Goal: Information Seeking & Learning: Learn about a topic

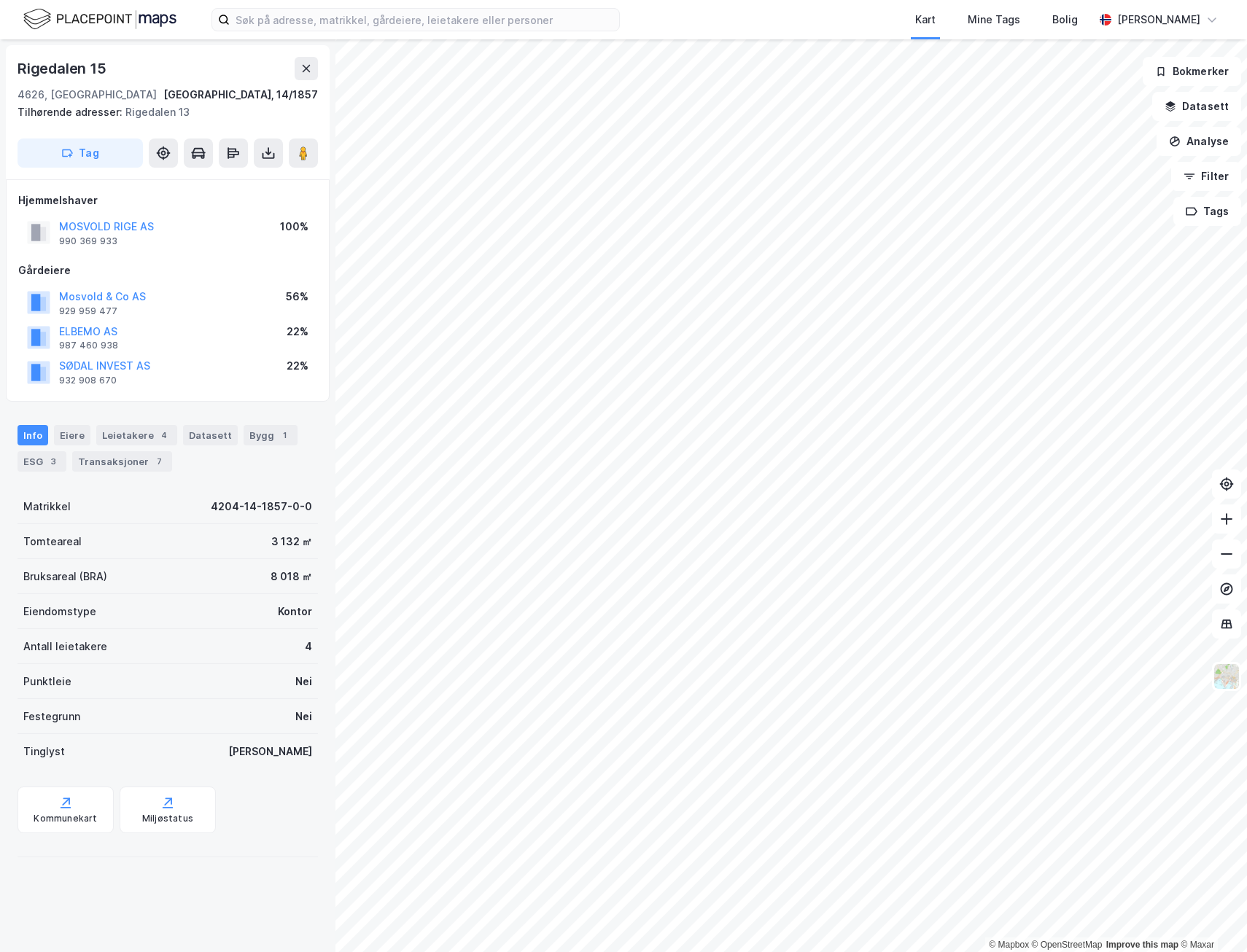
click at [271, 803] on div "© Mapbox © OpenStreetMap Improve this map © Maxar [STREET_ADDRESS][GEOGRAPHIC_D…" at bounding box center [624, 496] width 1247 height 913
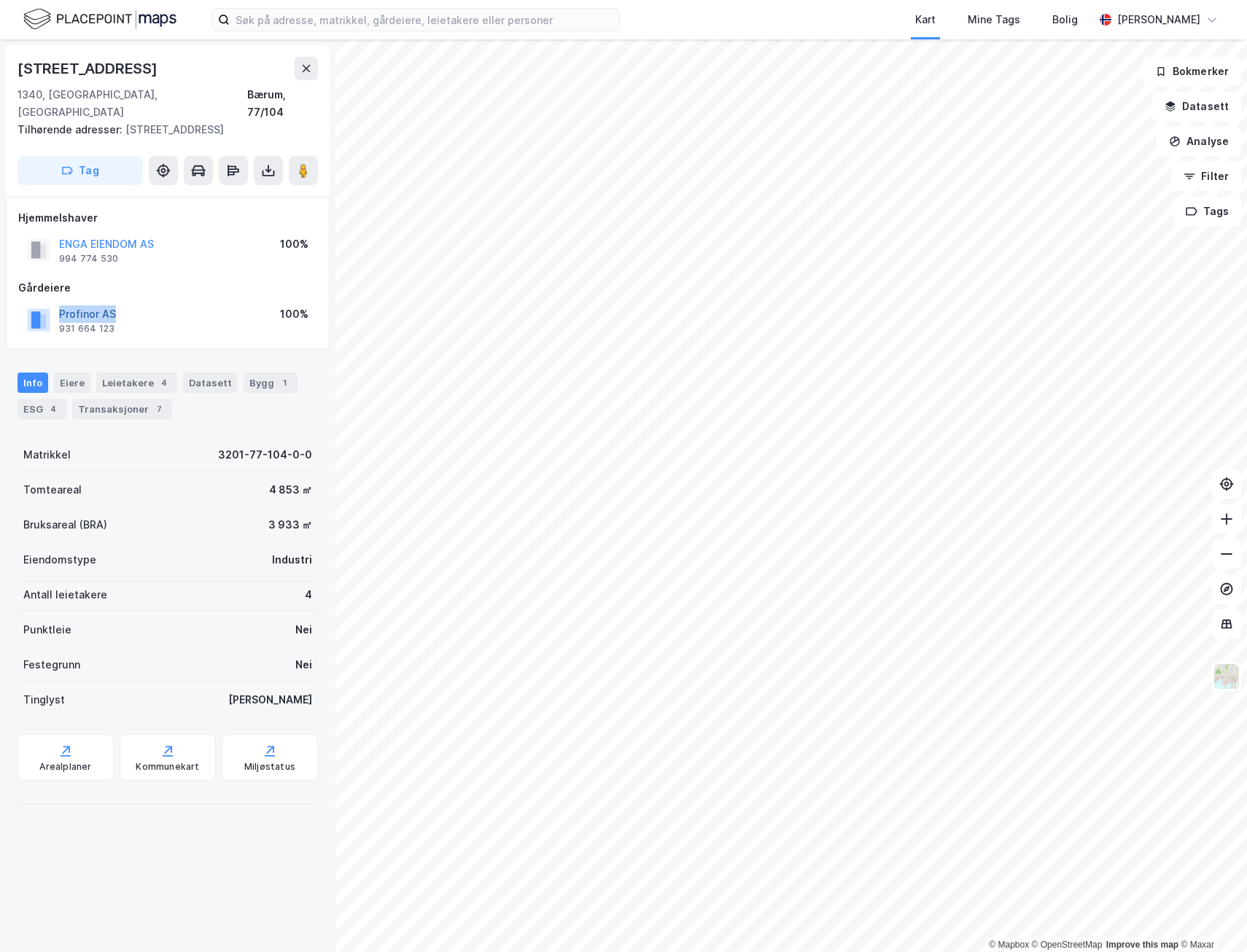
drag, startPoint x: 129, startPoint y: 289, endPoint x: 62, endPoint y: 300, distance: 67.9
click at [62, 302] on div "Profinor AS 931 664 123 100%" at bounding box center [168, 320] width 299 height 35
copy button "Profinor AS"
click at [136, 372] on div "Leietakere 4" at bounding box center [136, 382] width 81 height 20
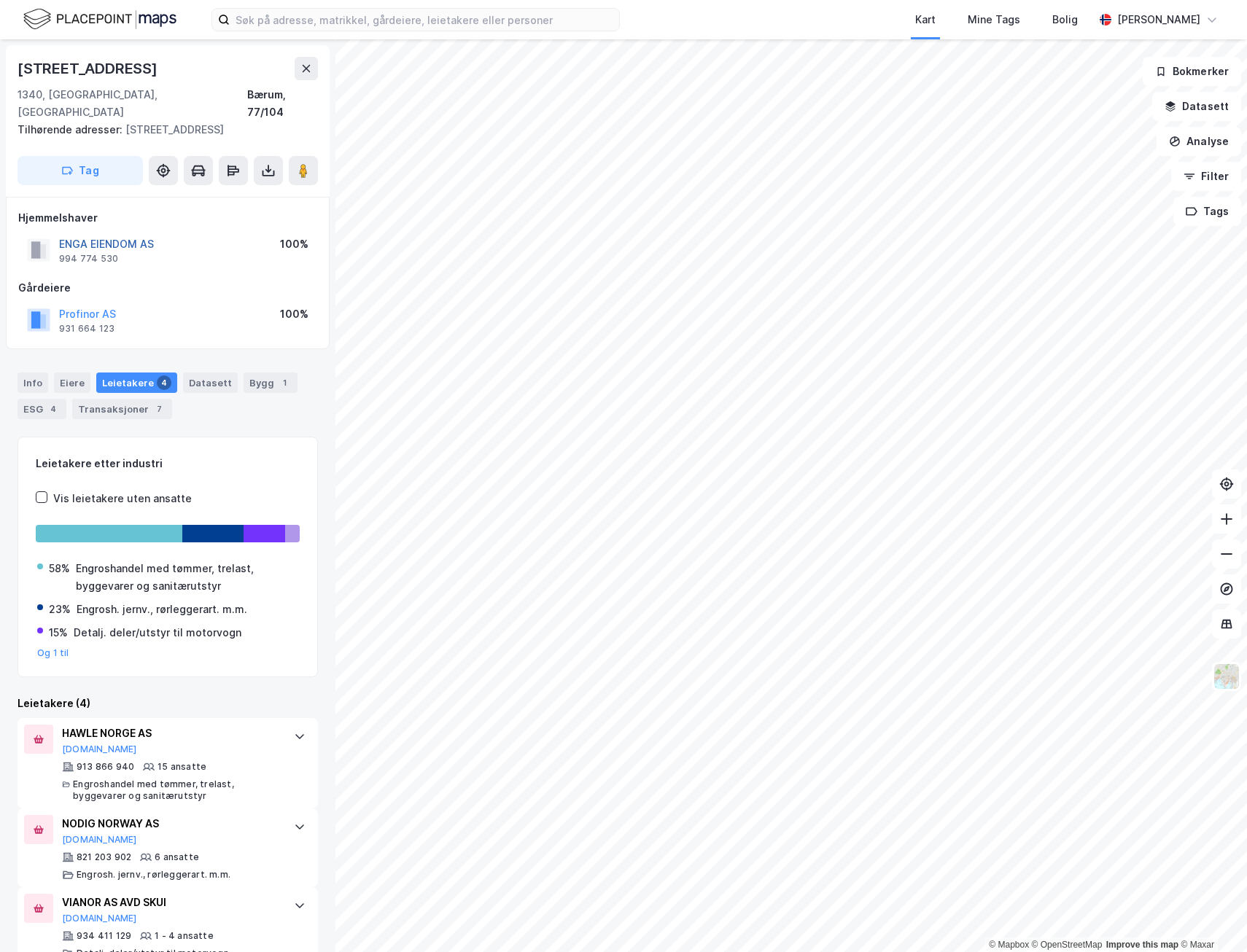
click at [0, 0] on button "ENGA EIENDOM AS" at bounding box center [0, 0] width 0 height 0
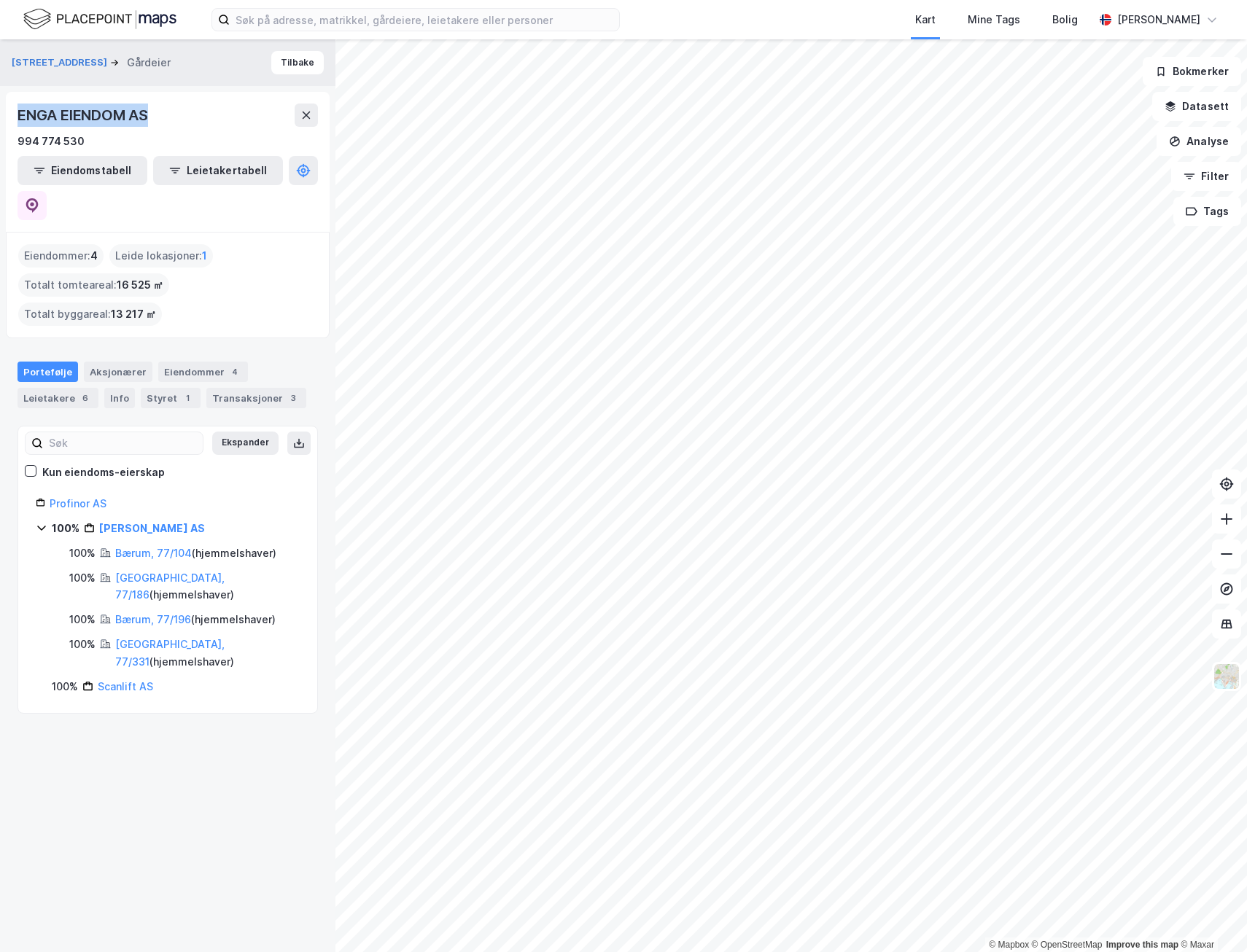
drag, startPoint x: 163, startPoint y: 118, endPoint x: 10, endPoint y: 116, distance: 153.0
click at [10, 116] on div "ENGA EIENDOM AS 994 774 530 Eiendomstabell Leietakertabell" at bounding box center [168, 162] width 324 height 140
click at [38, 198] on icon at bounding box center [32, 205] width 12 height 15
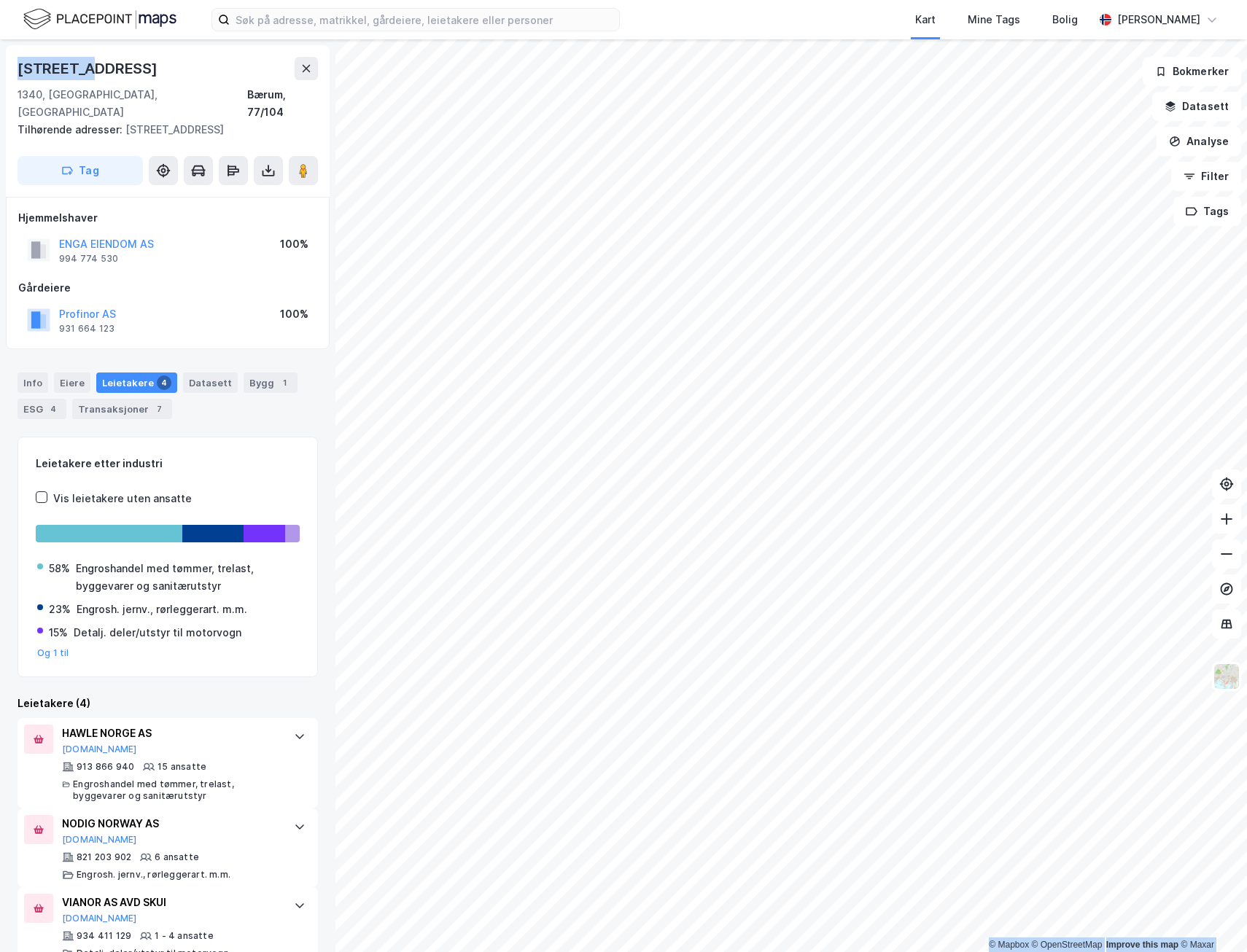
drag, startPoint x: 85, startPoint y: 69, endPoint x: -3, endPoint y: 58, distance: 88.7
click at [0, 58] on html "Kart Mine Tags Bolig [PERSON_NAME] © Mapbox © OpenStreetMap Improve this map © …" at bounding box center [624, 476] width 1247 height 952
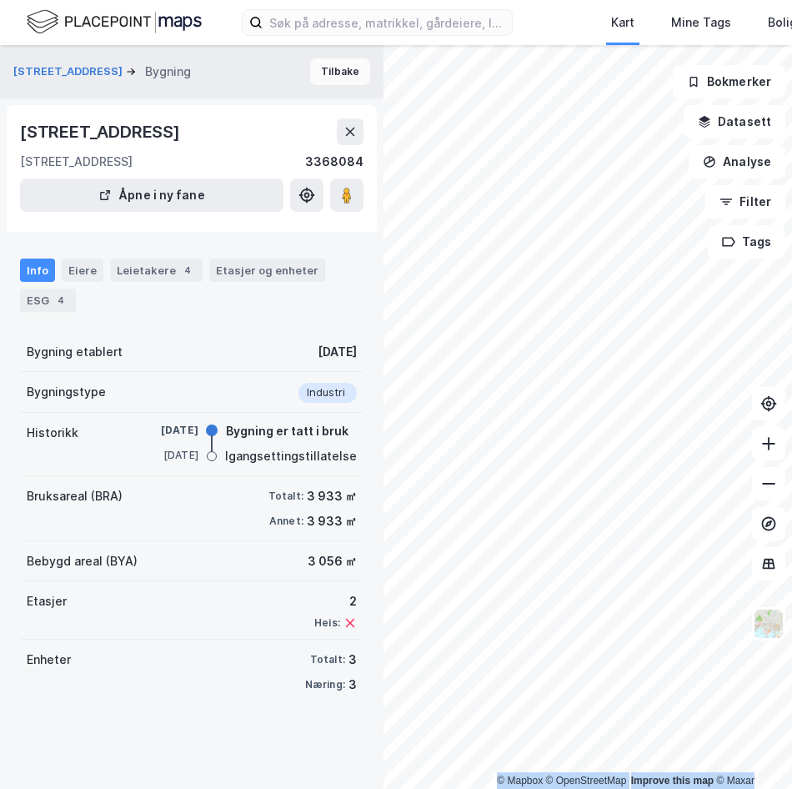
click at [332, 70] on button "Tilbake" at bounding box center [340, 71] width 60 height 27
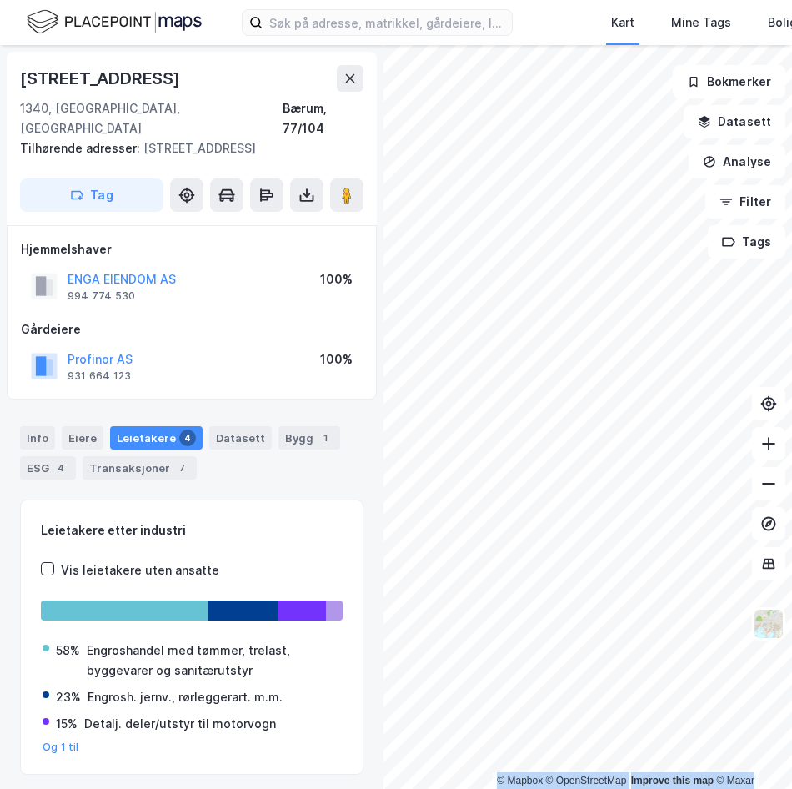
scroll to position [4, 0]
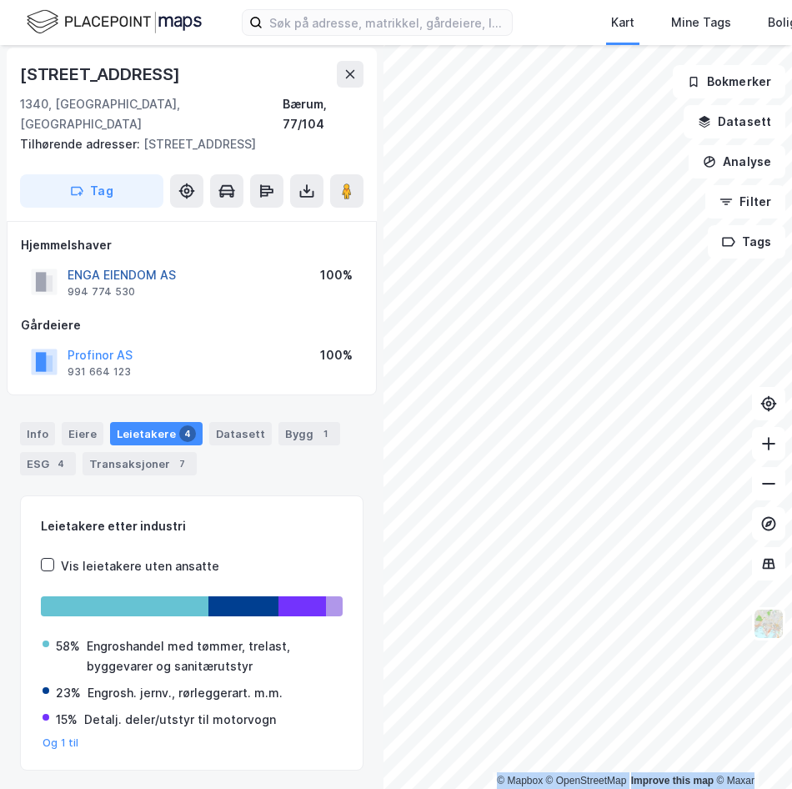
click at [0, 0] on button "ENGA EIENDOM AS" at bounding box center [0, 0] width 0 height 0
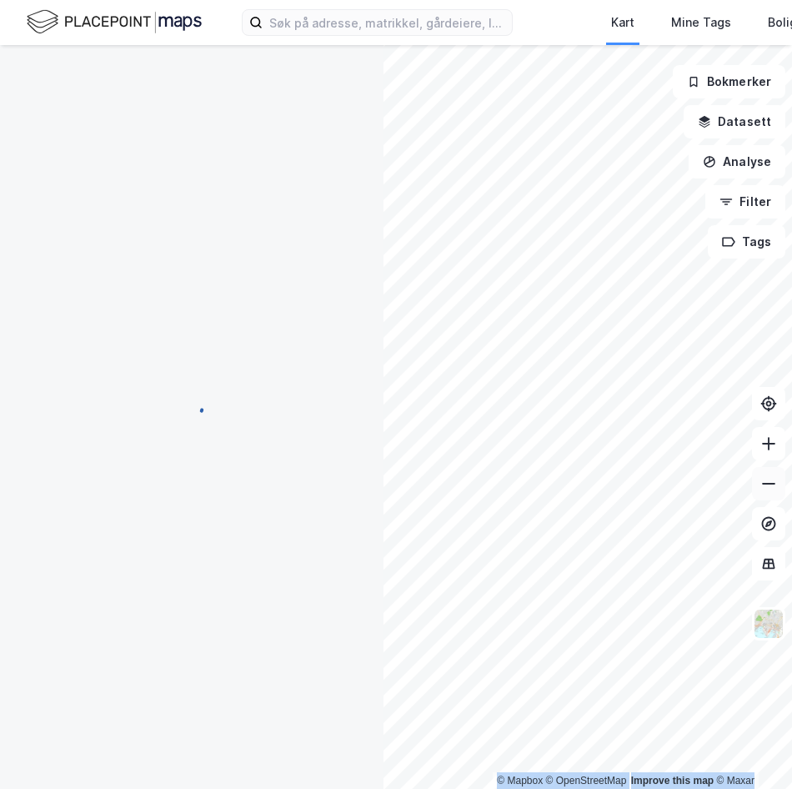
scroll to position [4, 0]
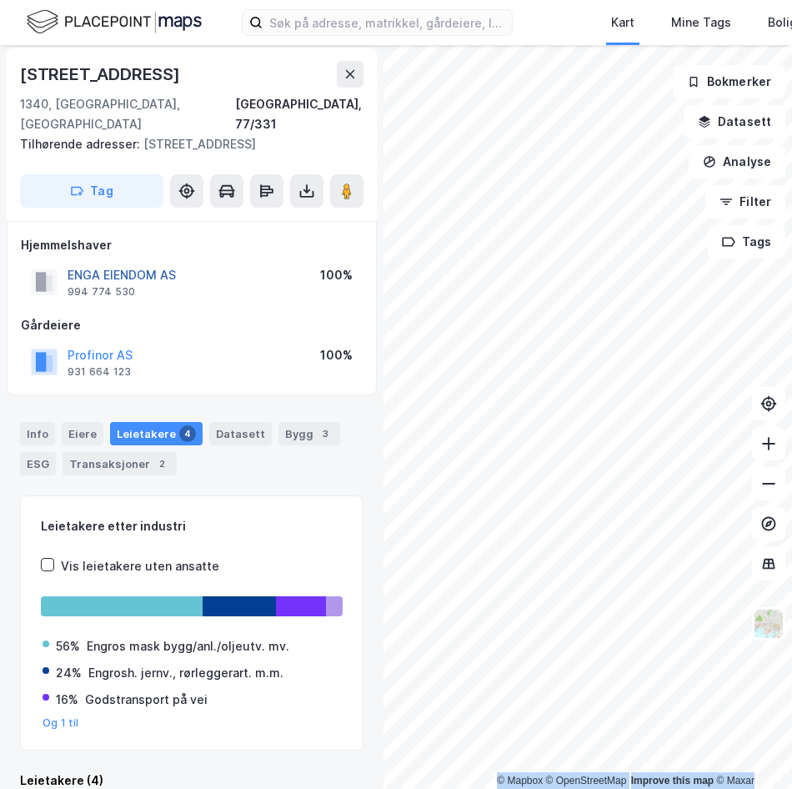
click at [0, 0] on button "ENGA EIENDOM AS" at bounding box center [0, 0] width 0 height 0
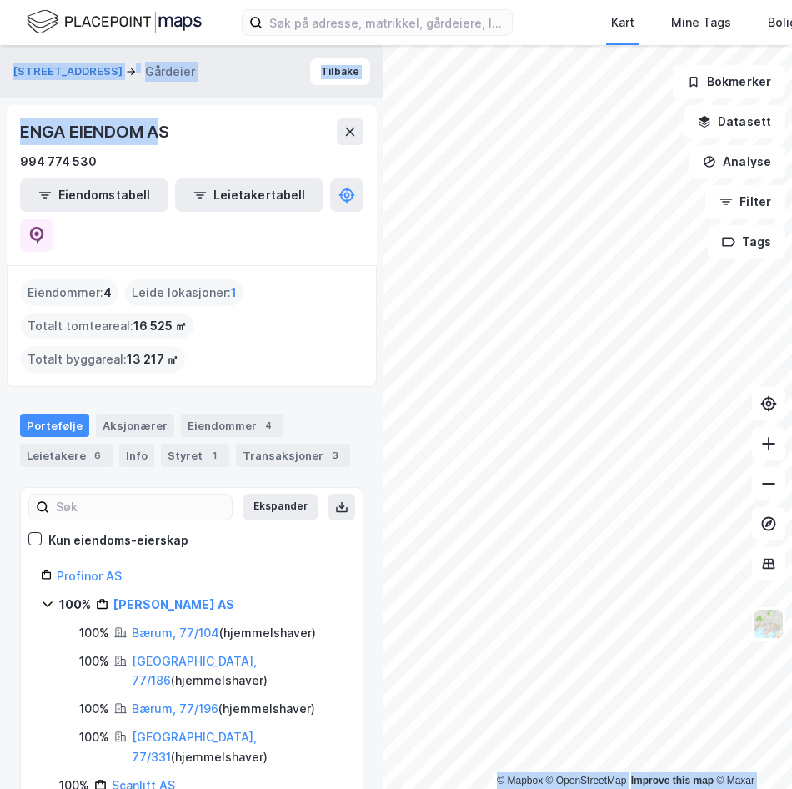
drag, startPoint x: 41, startPoint y: 119, endPoint x: -42, endPoint y: 111, distance: 83.0
click at [0, 111] on html "Kart Mine Tags Bolig [PERSON_NAME] © Mapbox © OpenStreetMap Improve this map © …" at bounding box center [396, 394] width 792 height 789
drag, startPoint x: -42, startPoint y: 111, endPoint x: 152, endPoint y: 127, distance: 194.1
click at [152, 127] on div "ENGA EIENDOM AS" at bounding box center [96, 131] width 153 height 27
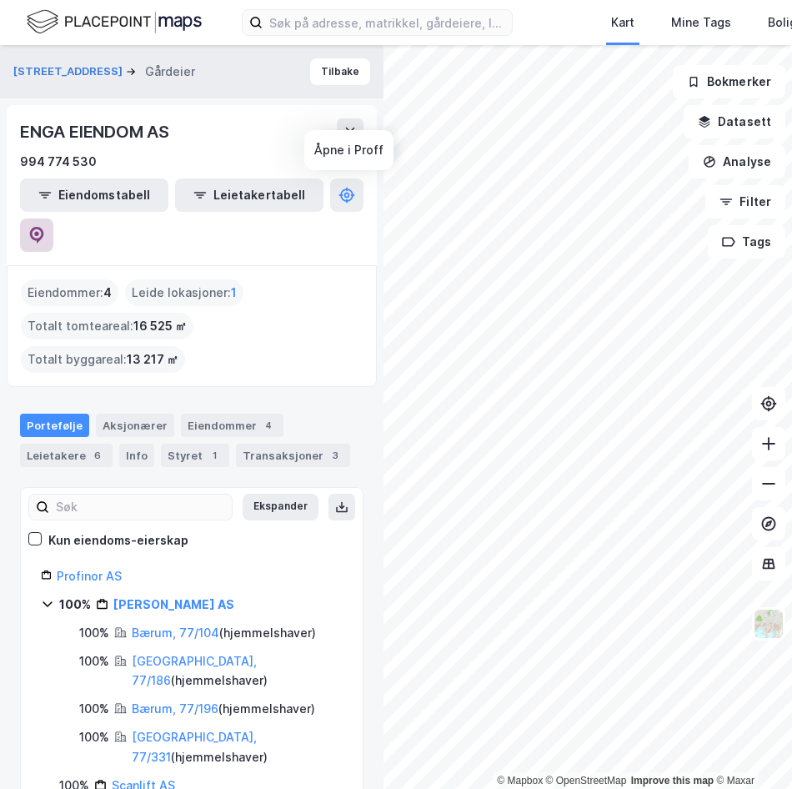
click at [44, 227] on icon at bounding box center [37, 235] width 14 height 17
